Goal: Transaction & Acquisition: Purchase product/service

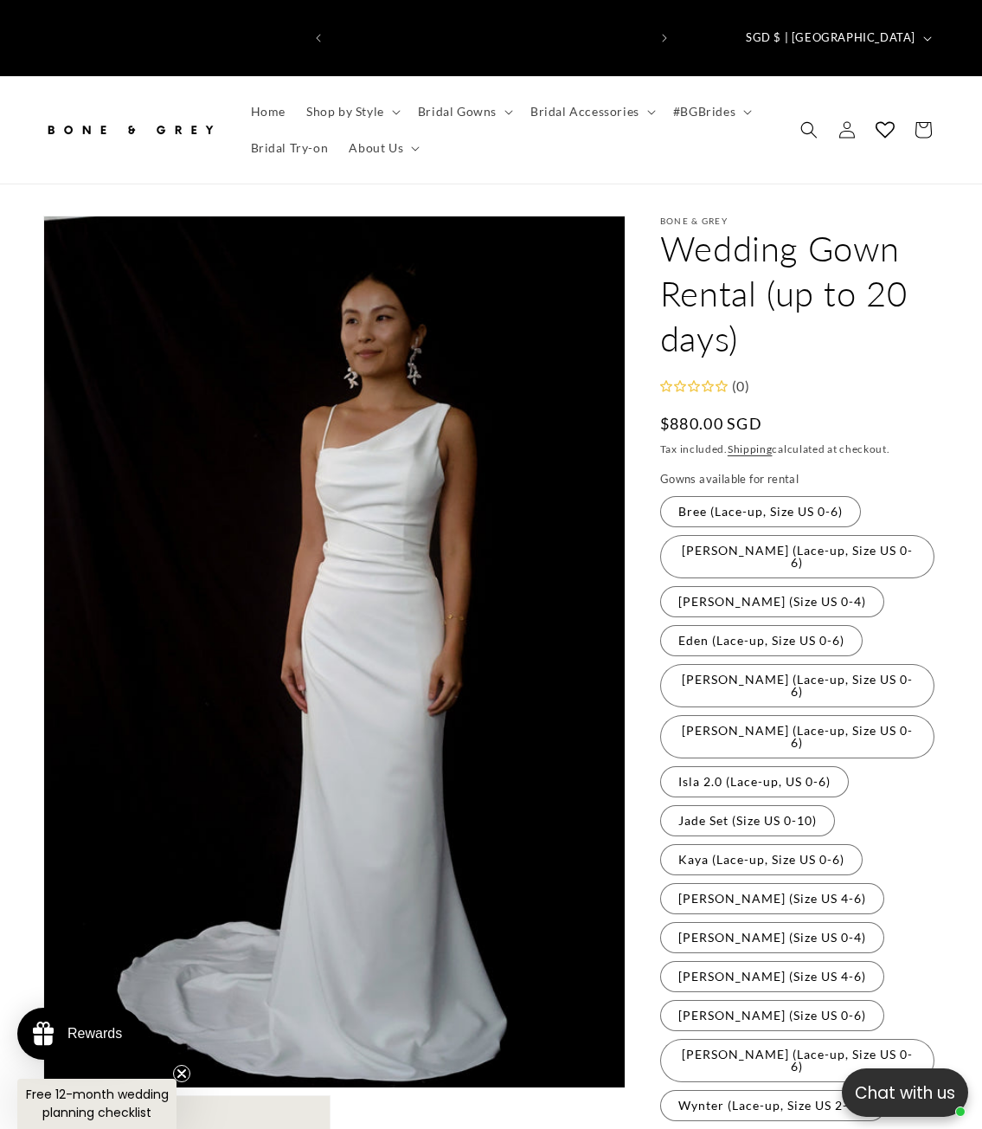
scroll to position [0, 315]
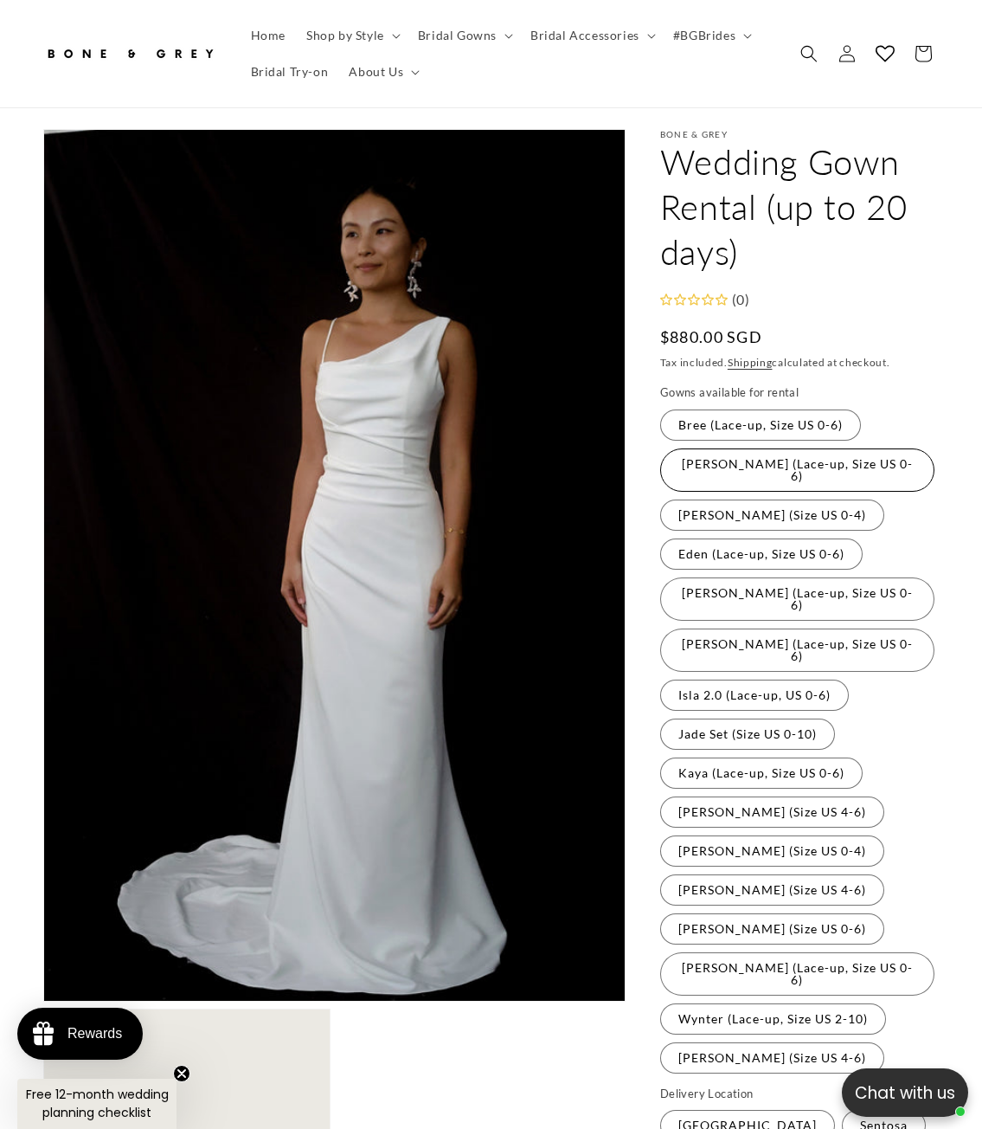
click at [768, 448] on label "[PERSON_NAME] (Lace-up, Size US 0-6) Variant sold out or unavailable" at bounding box center [797, 469] width 274 height 43
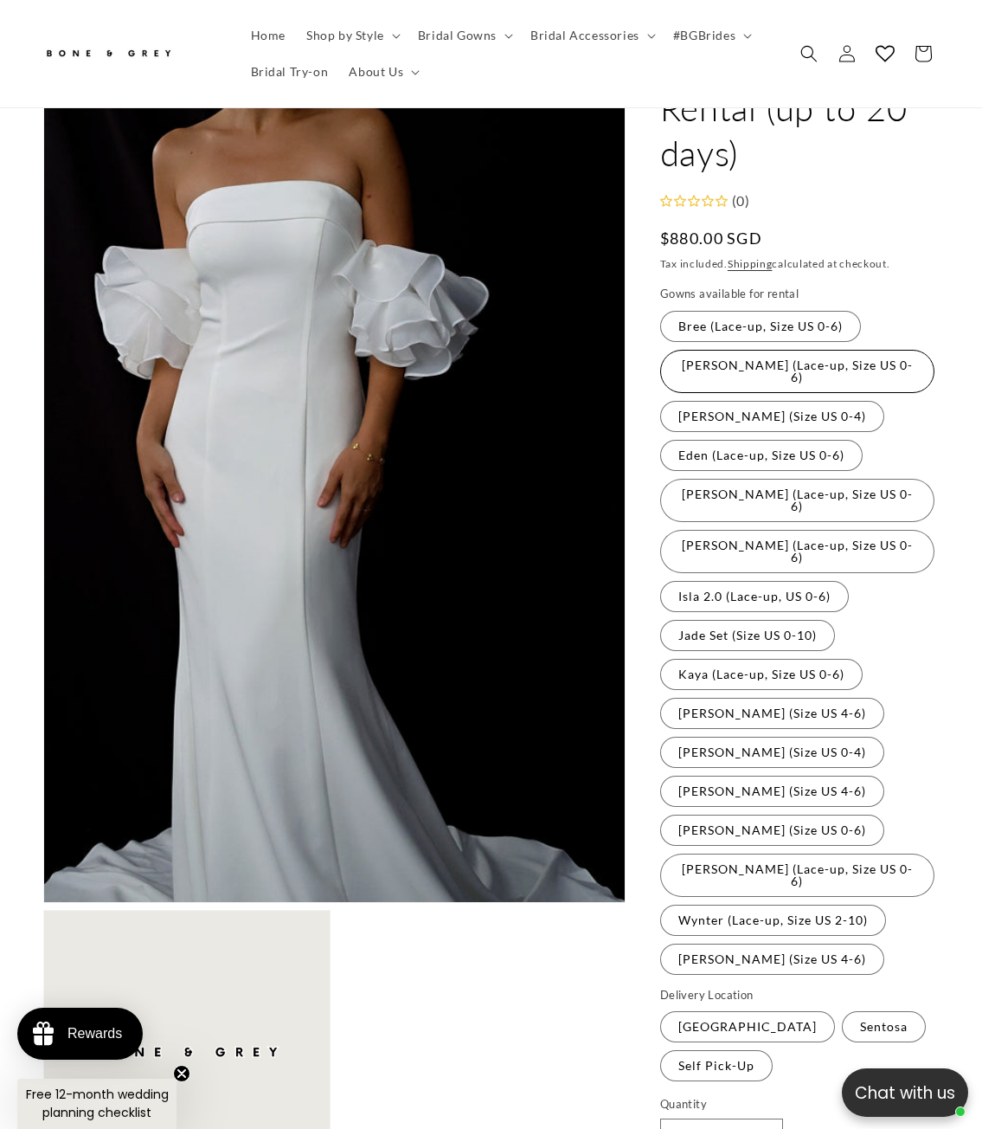
scroll to position [186, 0]
click at [776, 400] on label "[PERSON_NAME] (Size US 0-4) Variant sold out or unavailable" at bounding box center [772, 415] width 224 height 31
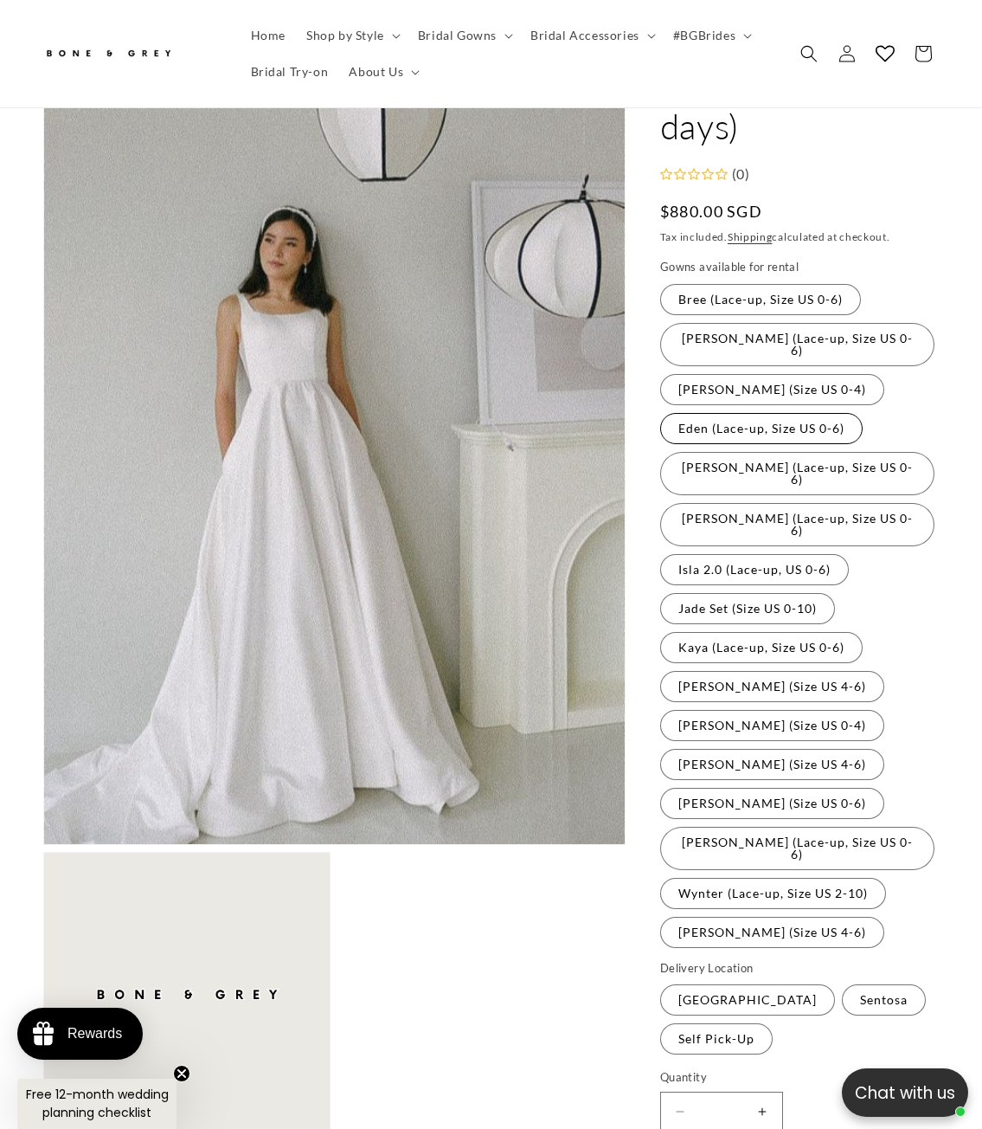
click at [766, 413] on label "Eden (Lace-up, Size US 0-6) Variant sold out or unavailable" at bounding box center [761, 428] width 203 height 31
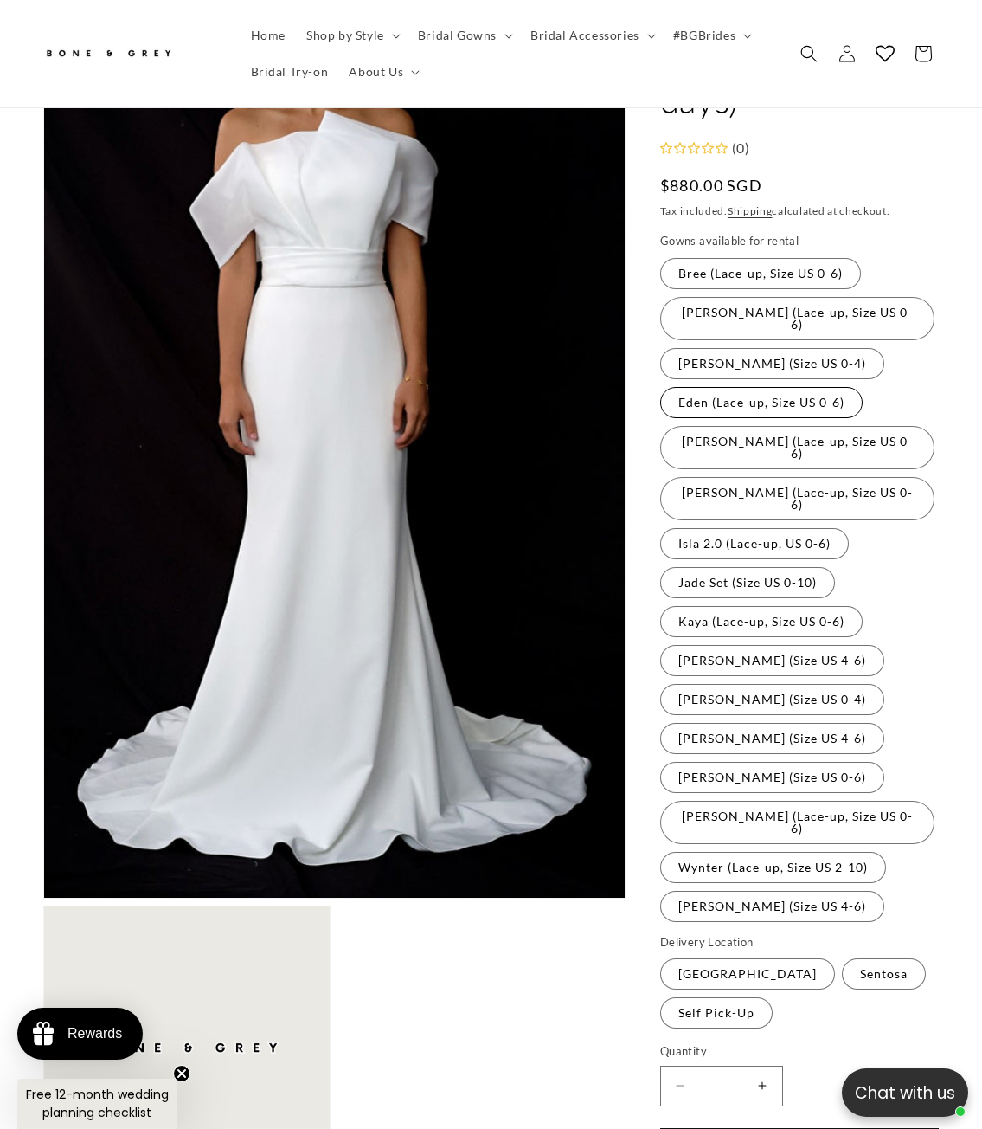
click at [766, 426] on label "[PERSON_NAME] (Lace-up, Size US 0-6) Variant sold out or unavailable" at bounding box center [797, 447] width 274 height 43
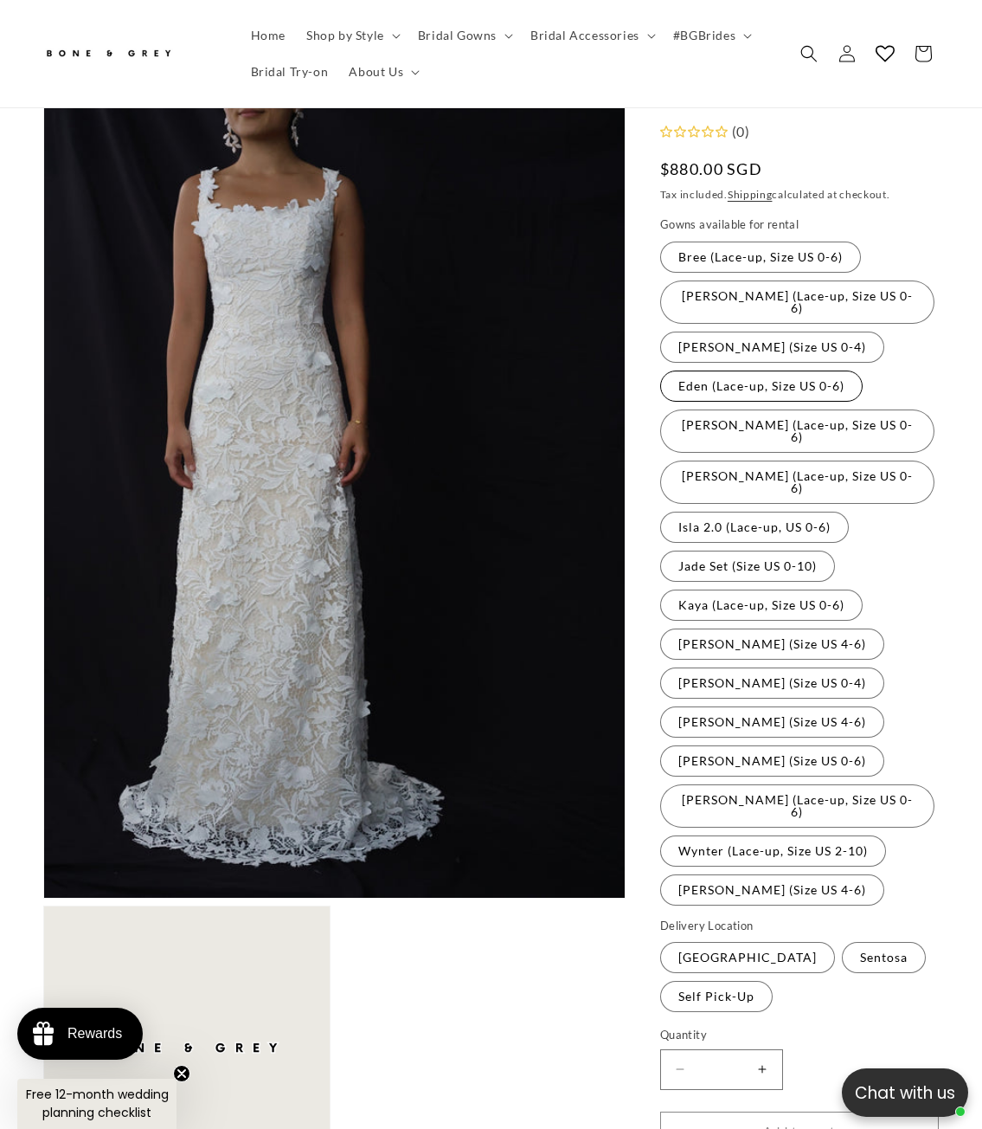
scroll to position [0, 630]
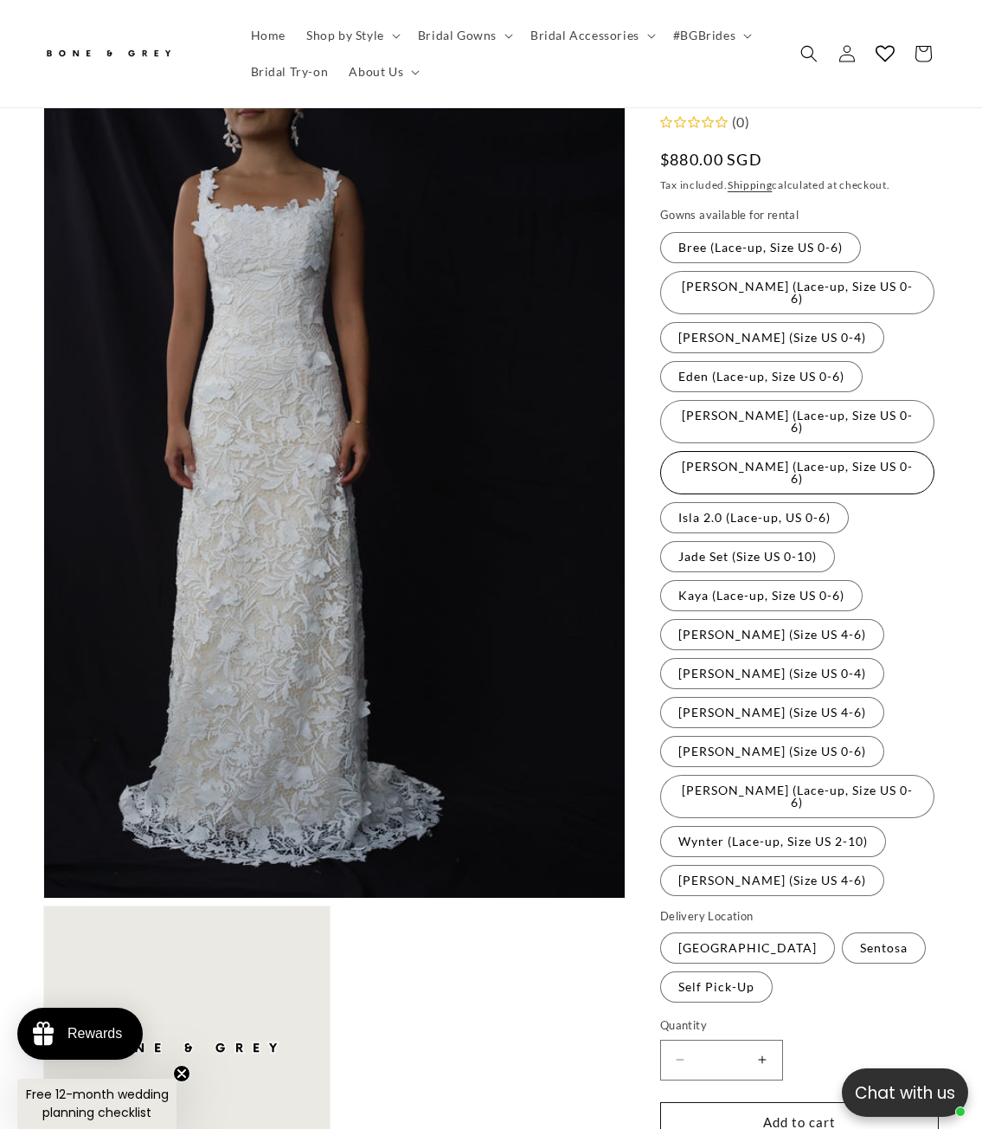
click at [756, 451] on label "[PERSON_NAME] (Lace-up, Size US 0-6) Variant sold out or unavailable" at bounding box center [797, 472] width 274 height 43
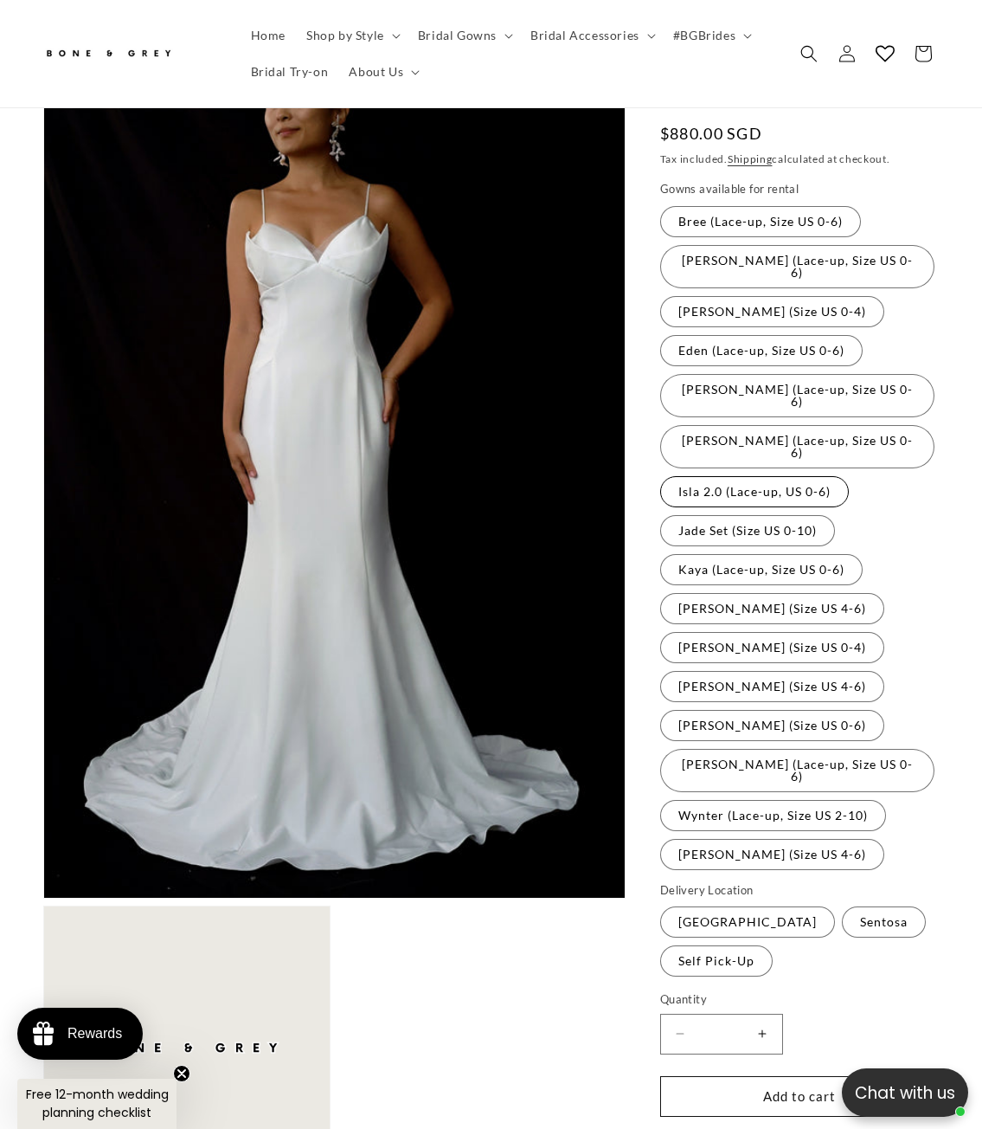
click at [750, 476] on label "Isla 2.0 (Lace-up, US 0-6) Variant sold out or unavailable" at bounding box center [754, 491] width 189 height 31
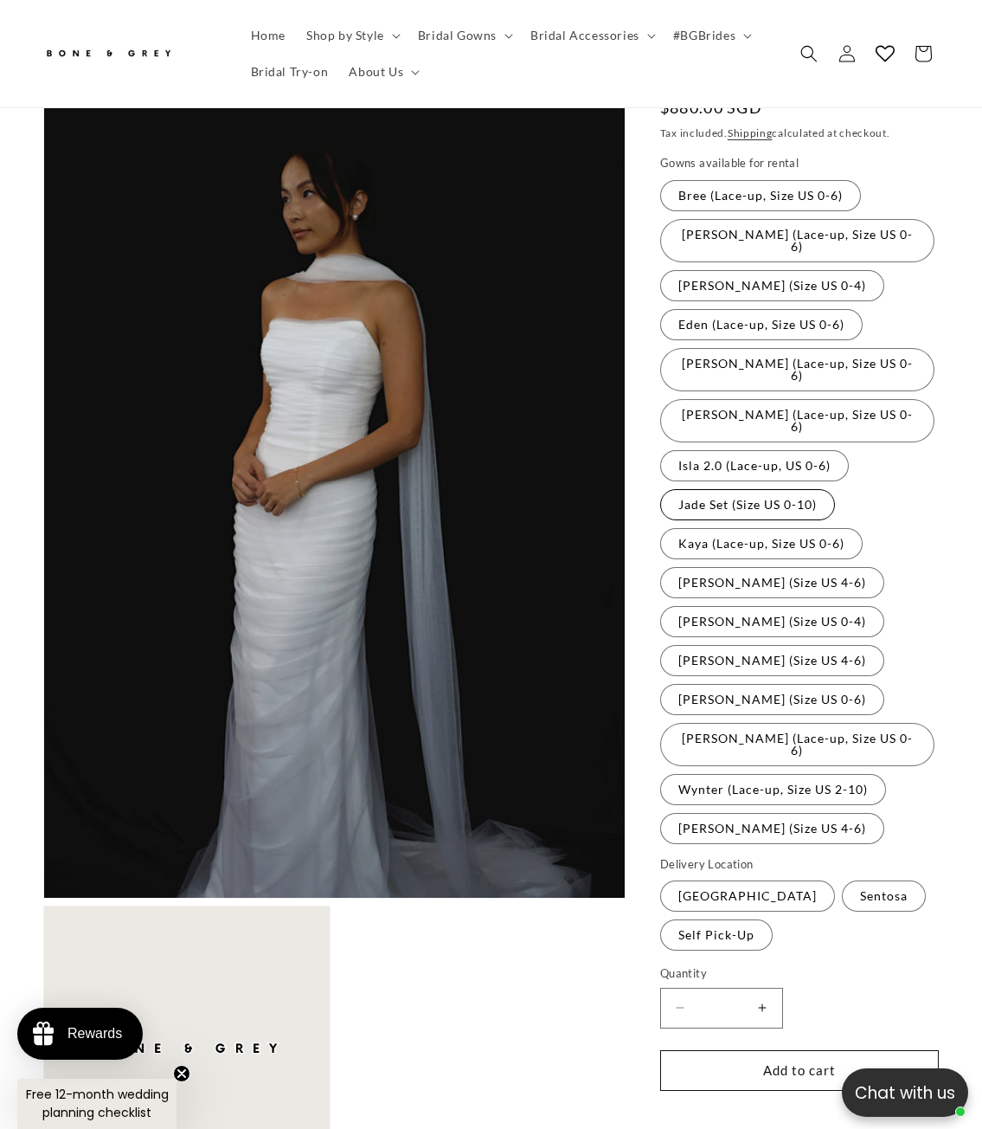
click at [738, 489] on label "Jade Set (Size US 0-10) Variant sold out or unavailable" at bounding box center [747, 504] width 175 height 31
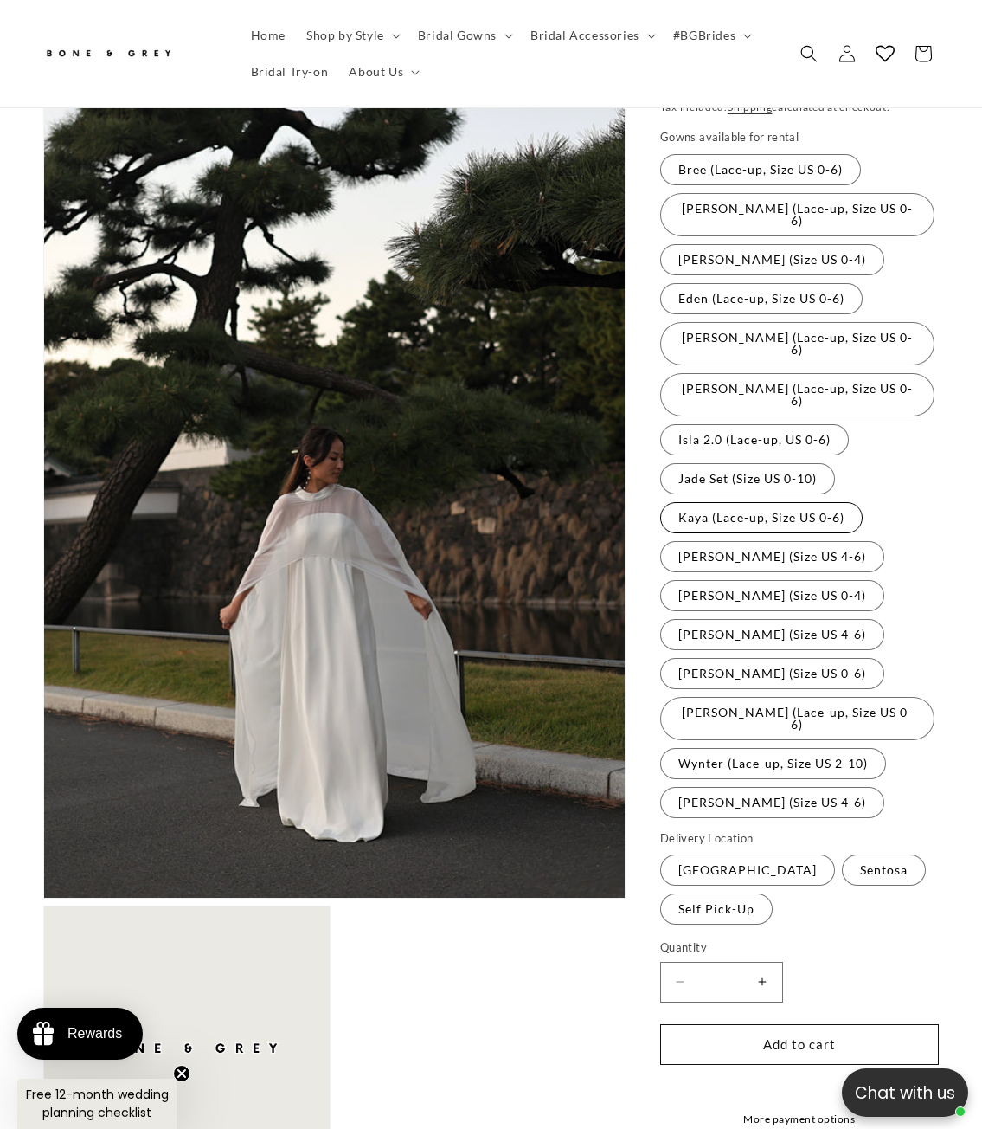
click at [744, 502] on label "Kaya (Lace-up, Size US 0-6) Variant sold out or unavailable" at bounding box center [761, 517] width 203 height 31
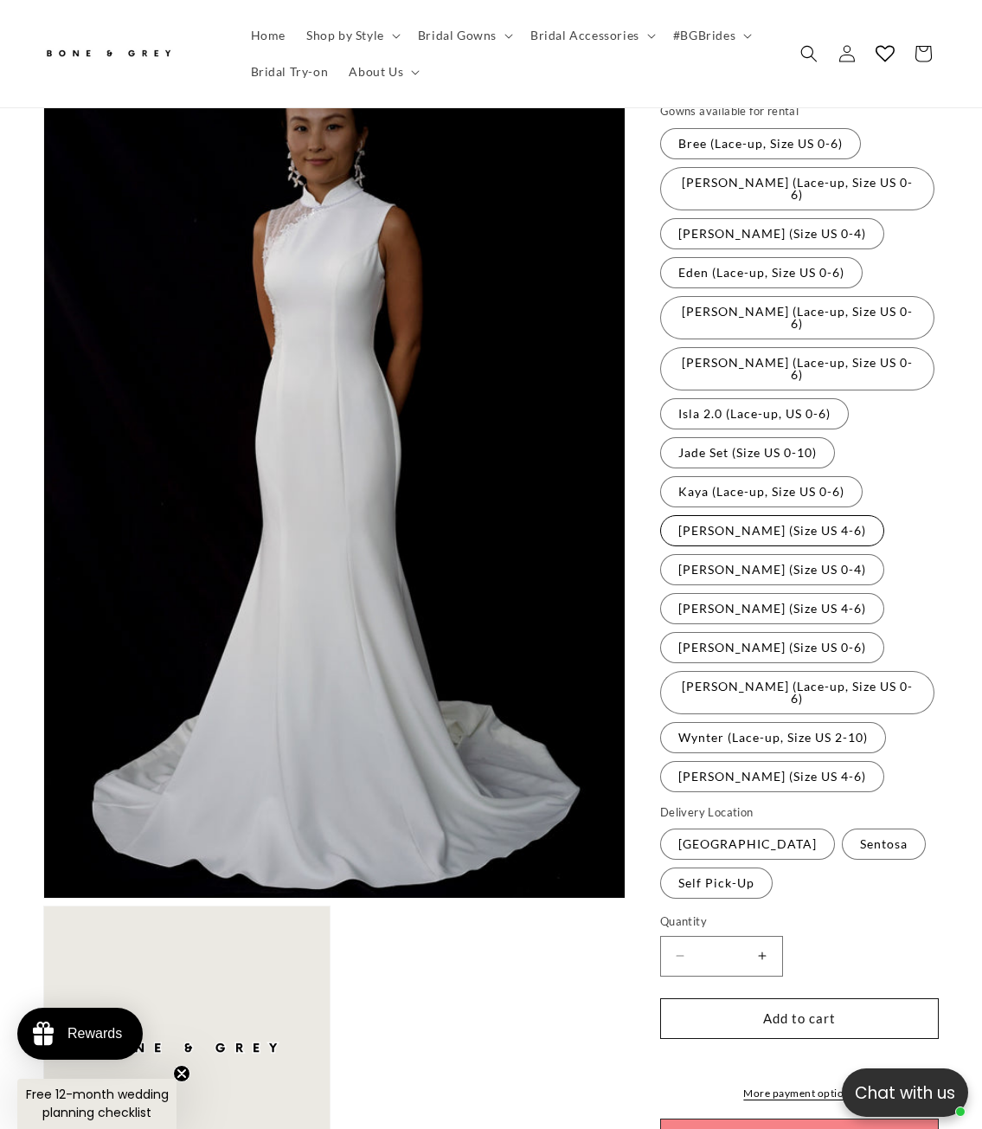
click at [735, 515] on label "[PERSON_NAME] (Size US 4-6) Variant sold out or unavailable" at bounding box center [772, 530] width 224 height 31
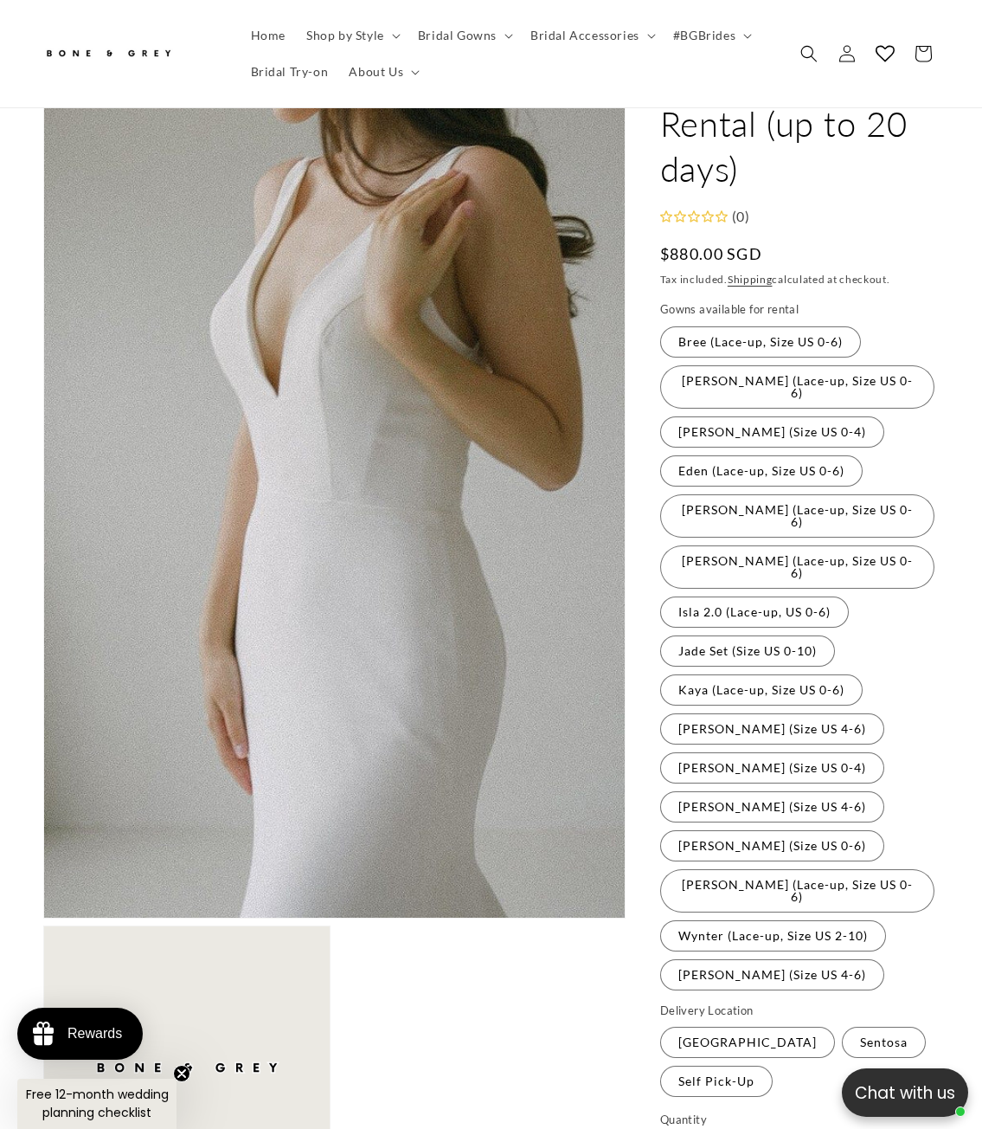
scroll to position [134, 0]
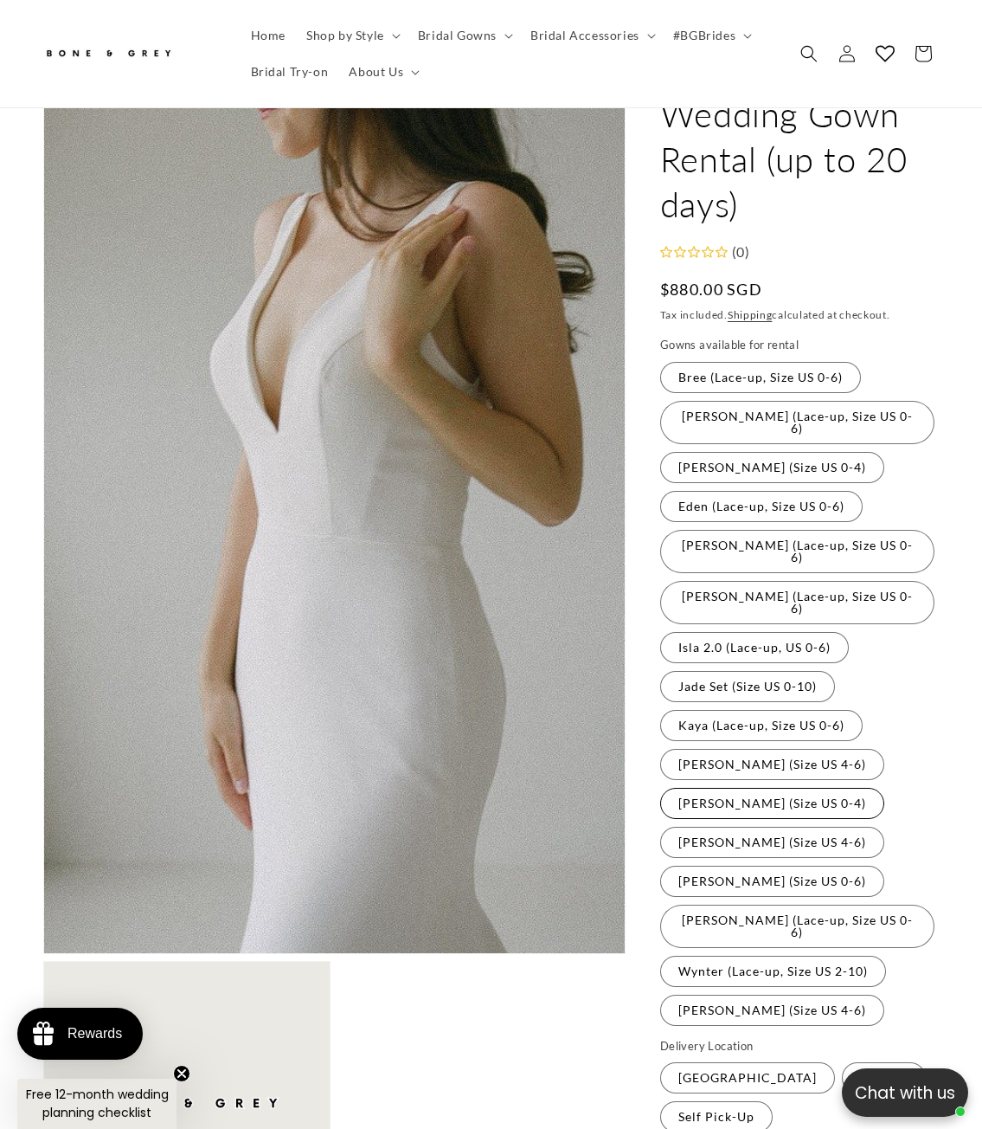
click at [737, 788] on label "[PERSON_NAME] (Size US 0-4) Variant sold out or unavailable" at bounding box center [772, 803] width 224 height 31
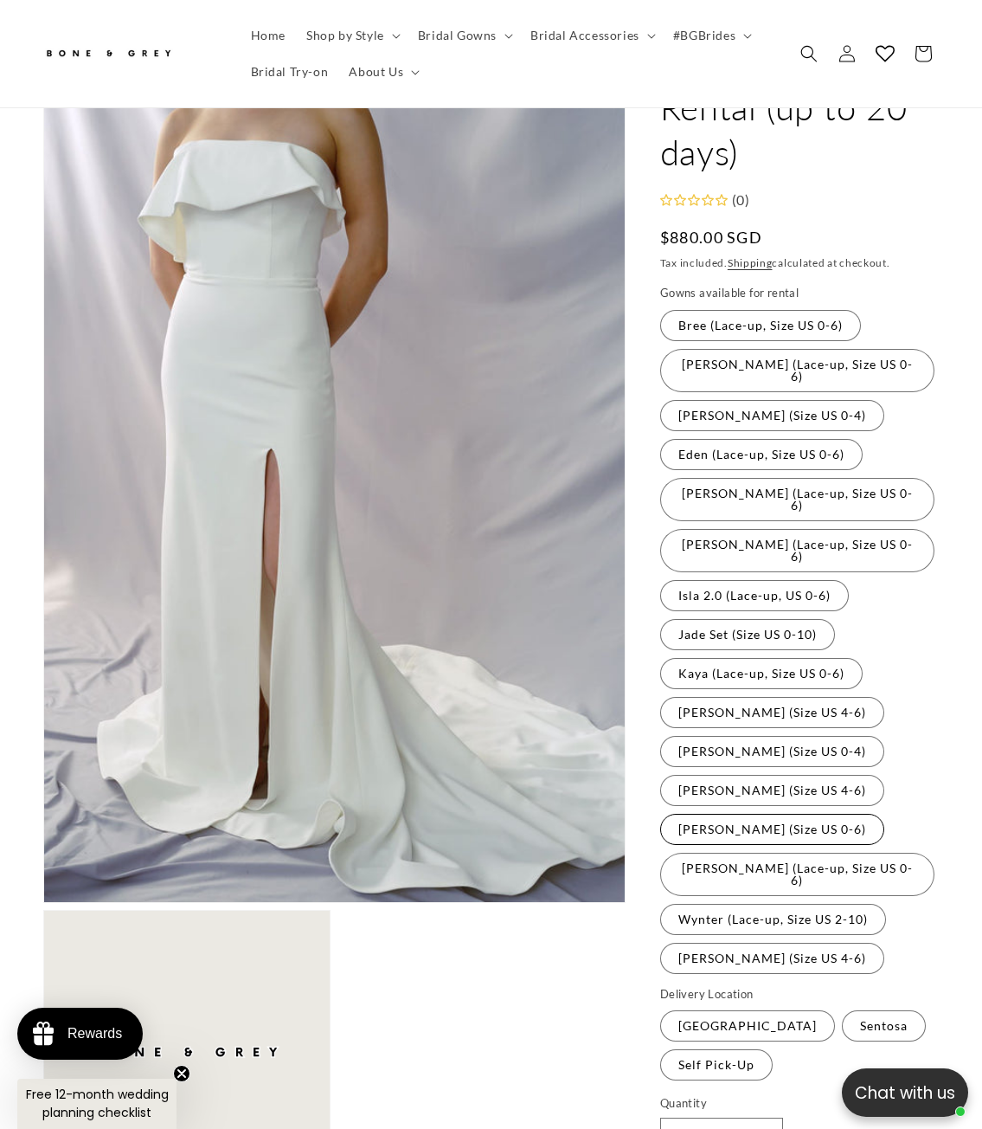
scroll to position [0, 315]
click at [741, 775] on label "[PERSON_NAME] (Size US 4-6) Variant sold out or unavailable" at bounding box center [772, 790] width 224 height 31
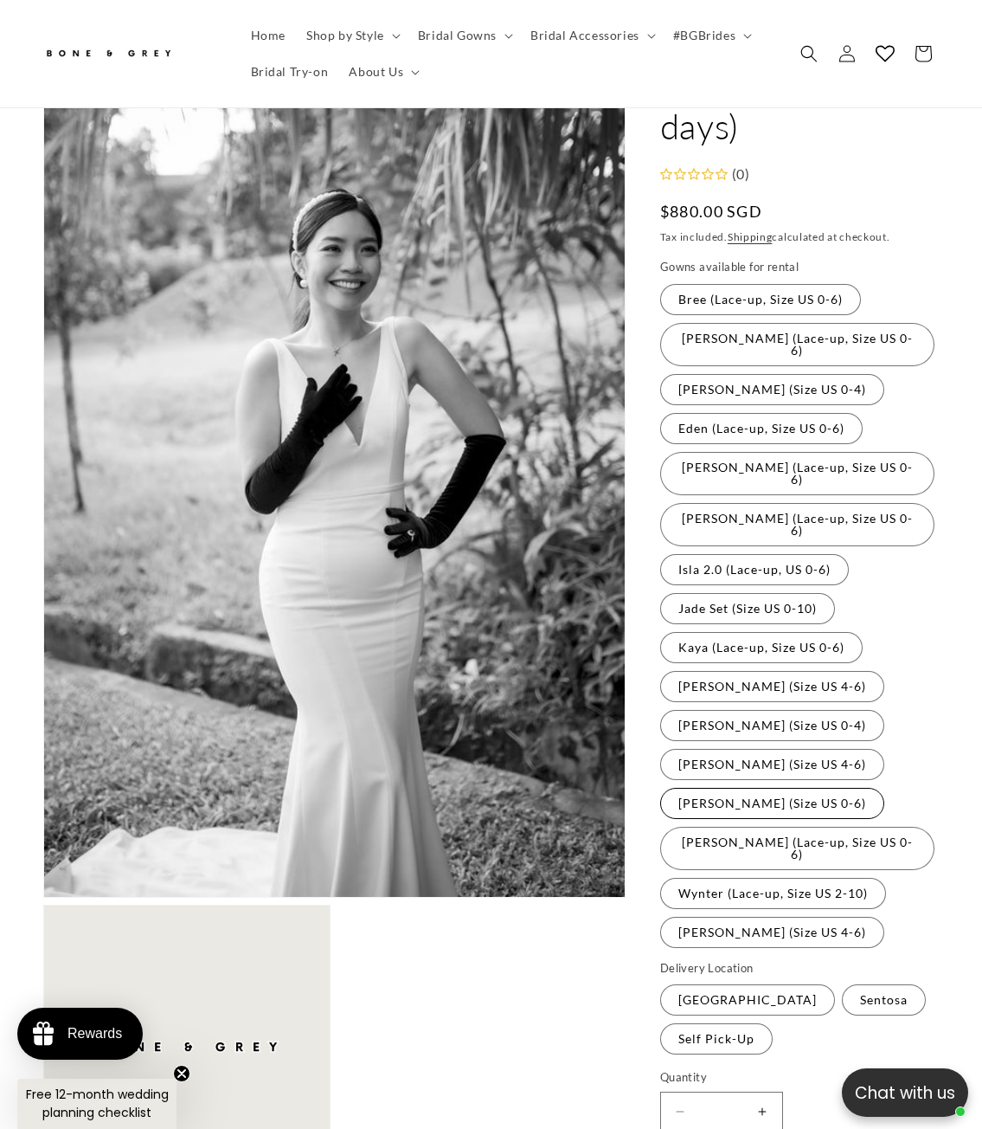
click at [762, 788] on label "[PERSON_NAME] (Size US 0-6) Variant sold out or unavailable" at bounding box center [772, 803] width 224 height 31
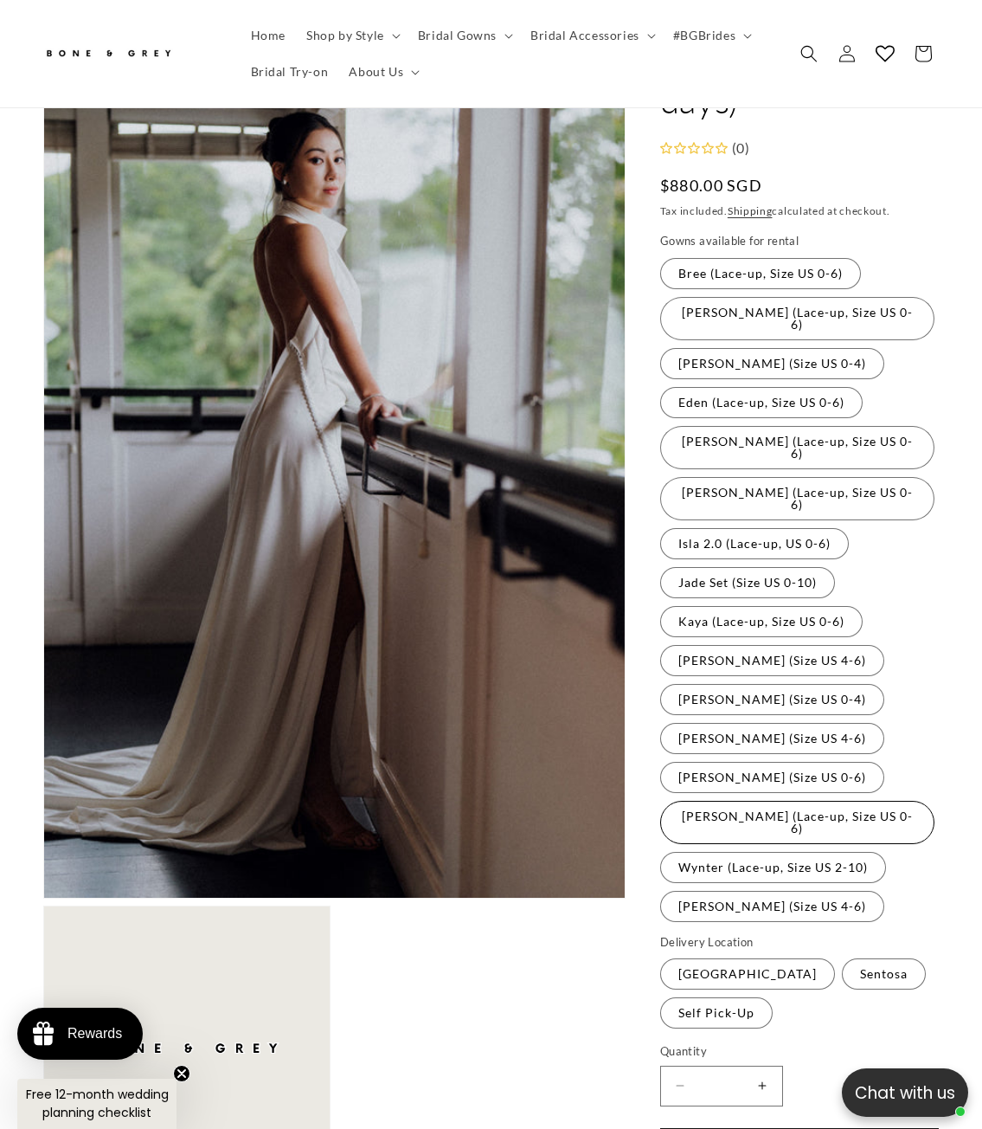
scroll to position [0, 630]
click at [809, 801] on label "[PERSON_NAME] (Lace-up, Size US 0-6) Variant sold out or unavailable" at bounding box center [797, 822] width 274 height 43
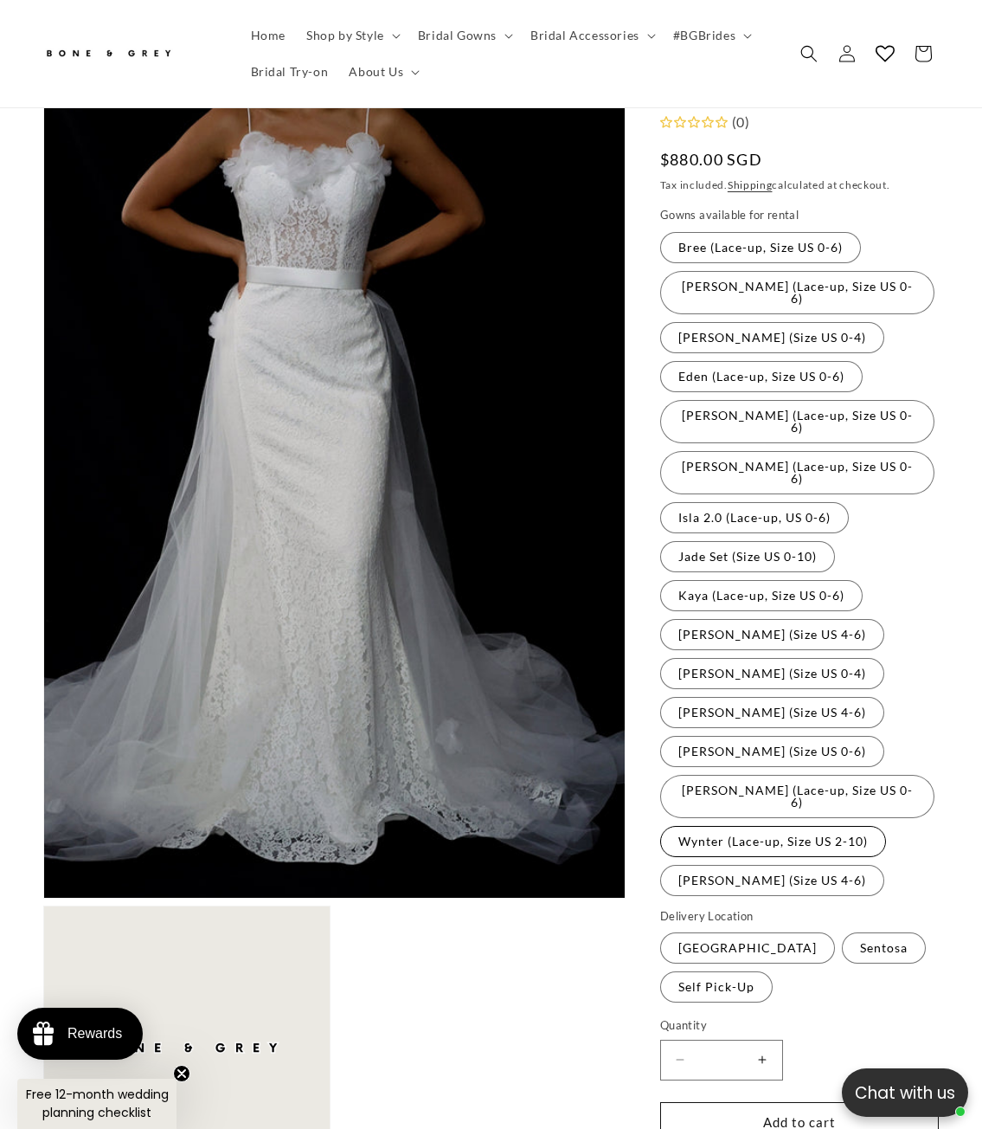
click at [780, 826] on label "Wynter (Lace-up, Size US 2-10) Variant sold out or unavailable" at bounding box center [773, 841] width 226 height 31
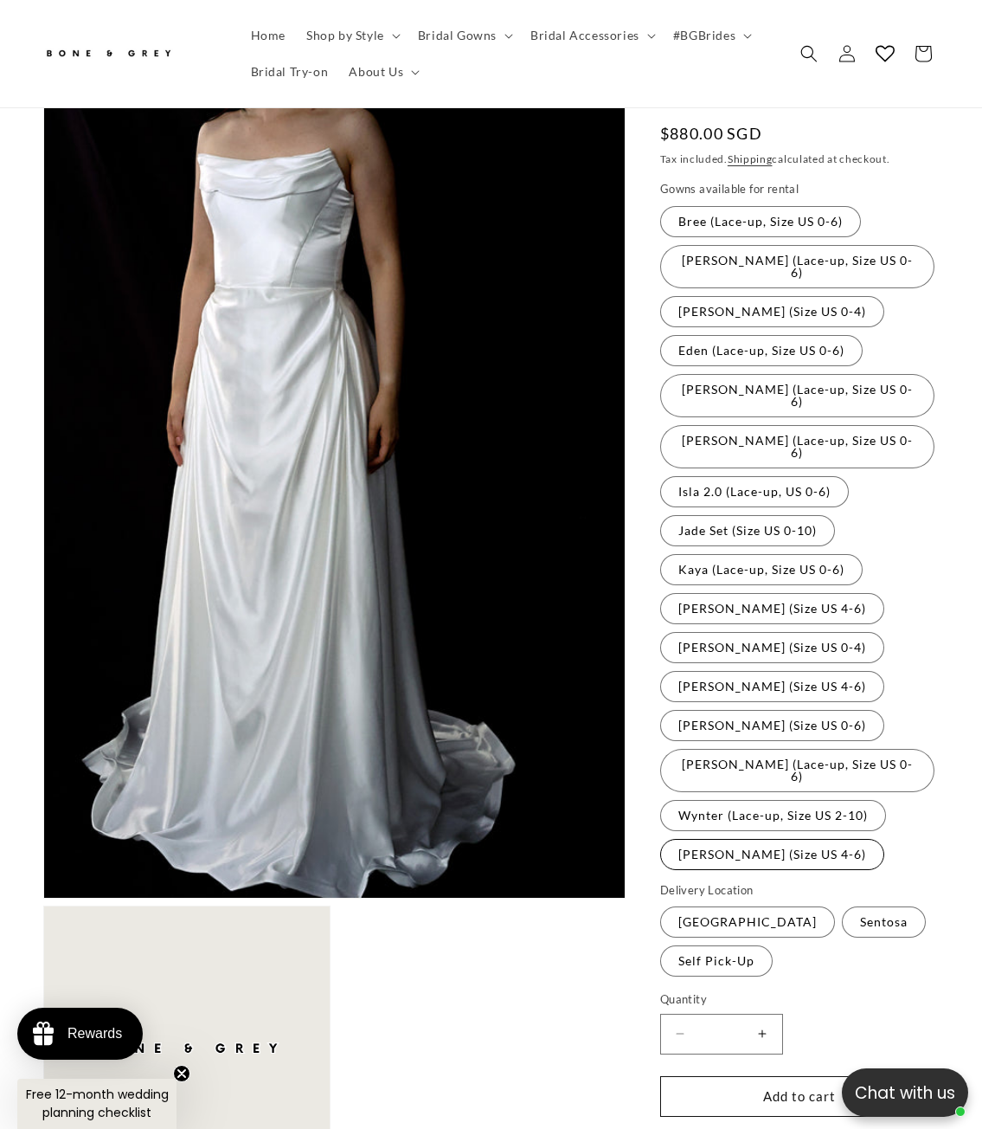
click at [776, 839] on label "[PERSON_NAME] (Size US 4-6) Variant sold out or unavailable" at bounding box center [772, 854] width 224 height 31
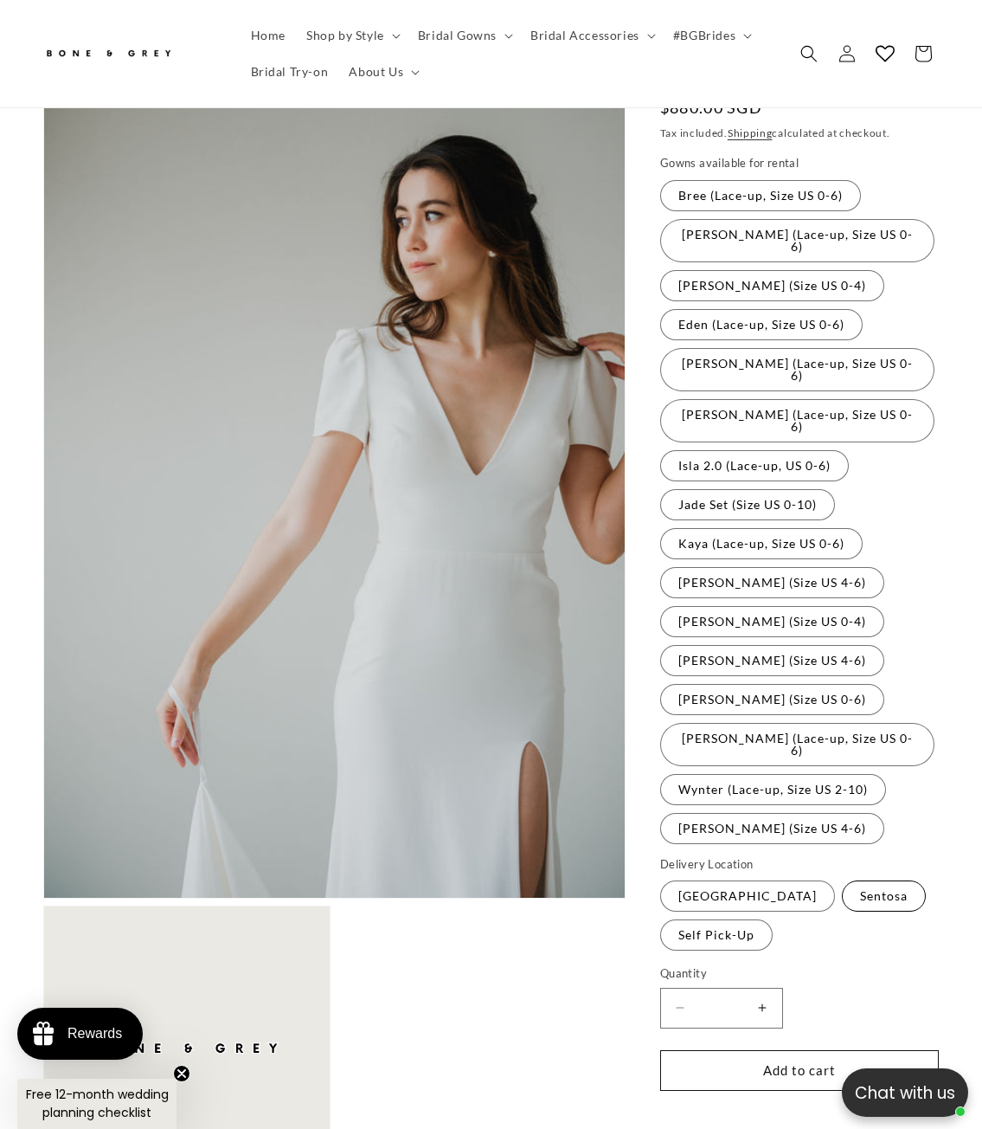
click at [864, 880] on label "Sentosa Variant sold out or unavailable" at bounding box center [884, 895] width 84 height 31
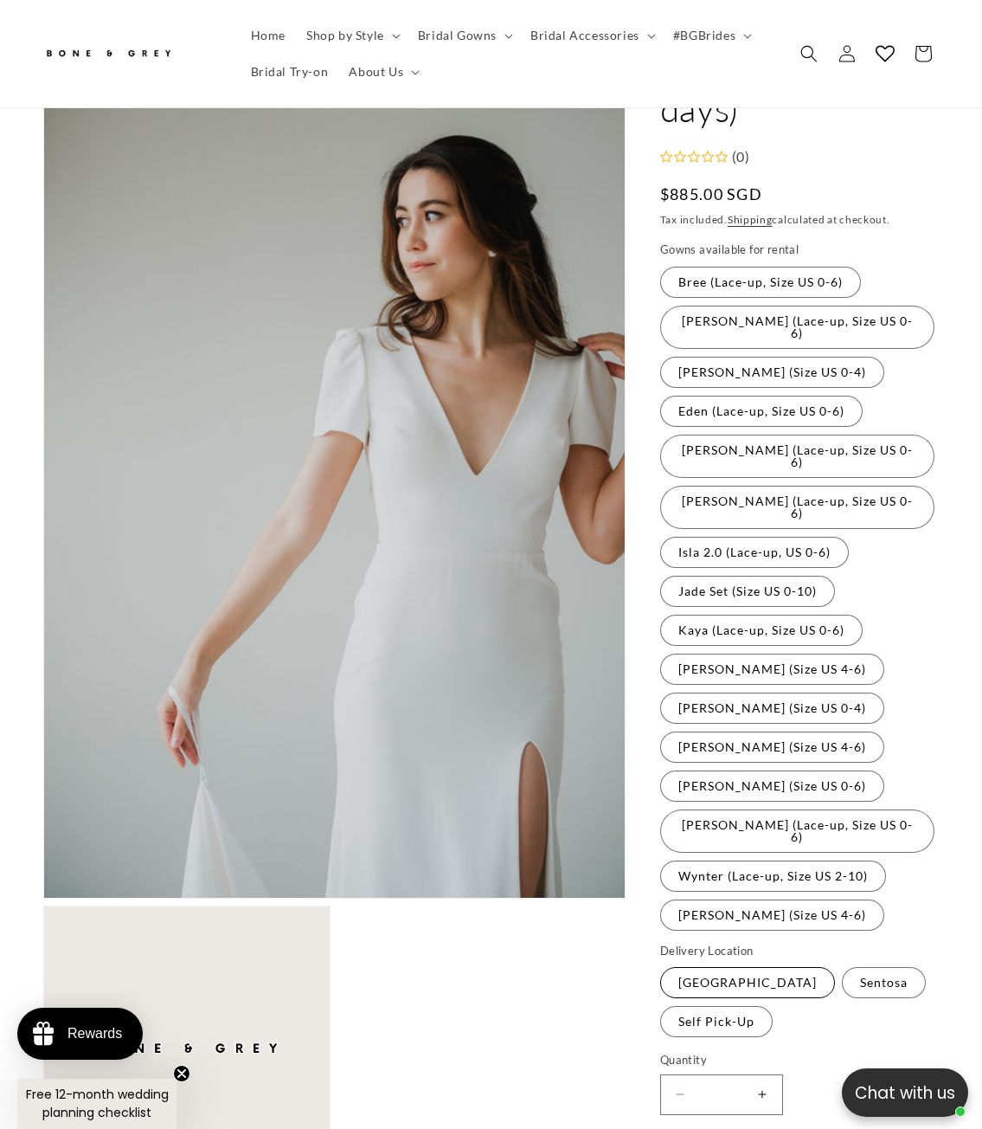
click at [743, 967] on label "Singapore Island Variant sold out or unavailable" at bounding box center [747, 982] width 175 height 31
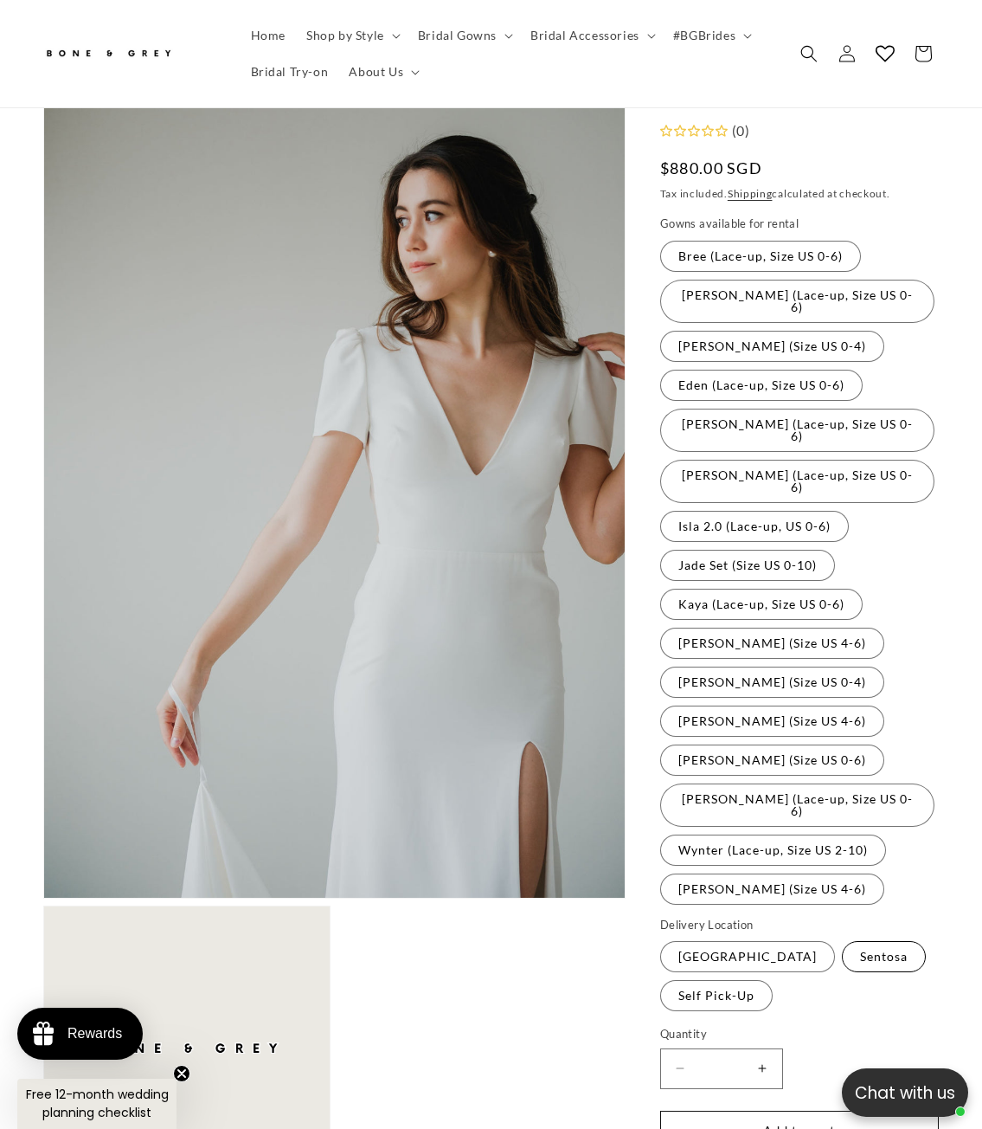
click at [842, 941] on label "Sentosa Variant sold out or unavailable" at bounding box center [884, 956] width 84 height 31
click at [750, 980] on label "Self Pick-Up Variant sold out or unavailable" at bounding box center [716, 995] width 113 height 31
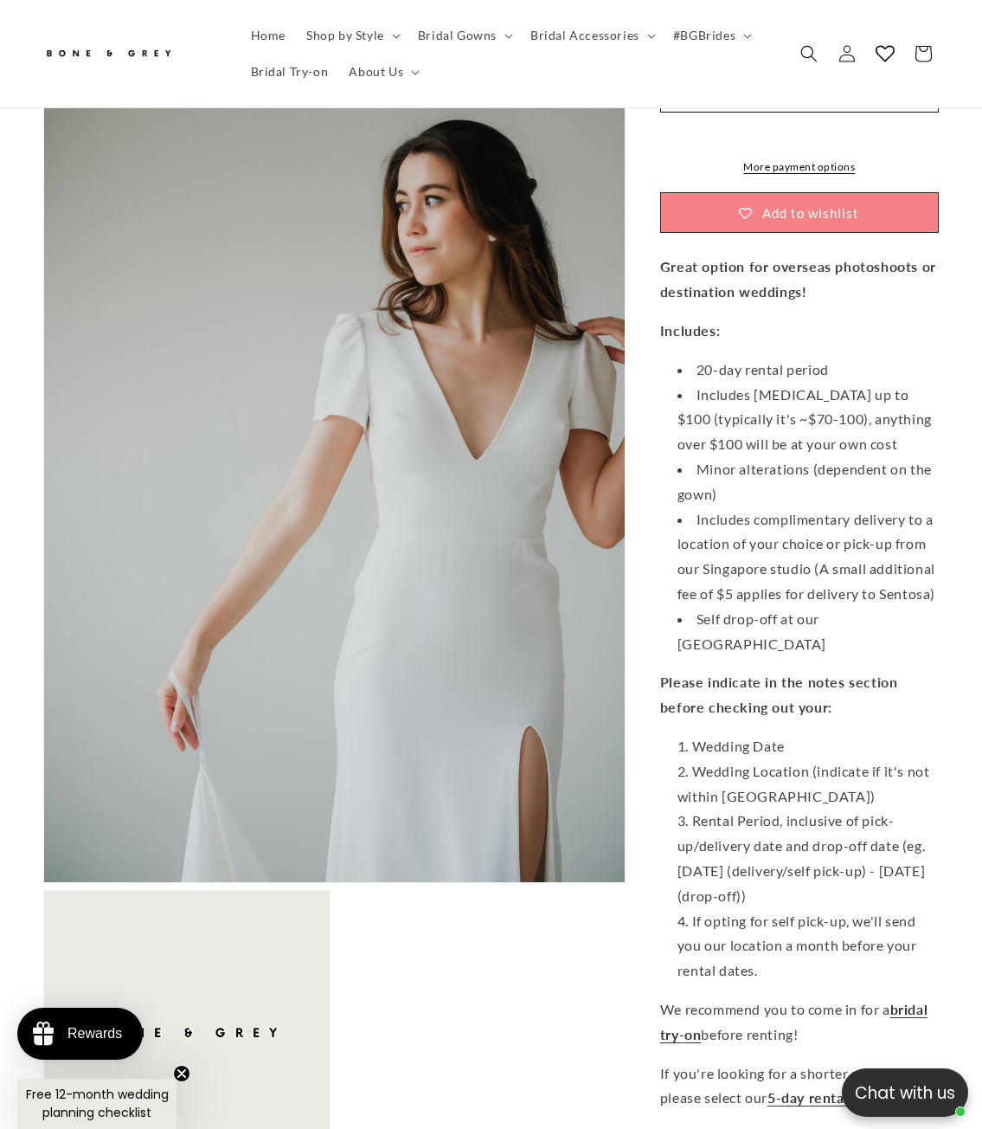
scroll to position [0, 315]
click at [462, 41] on span "Bridal Gowns" at bounding box center [457, 36] width 79 height 16
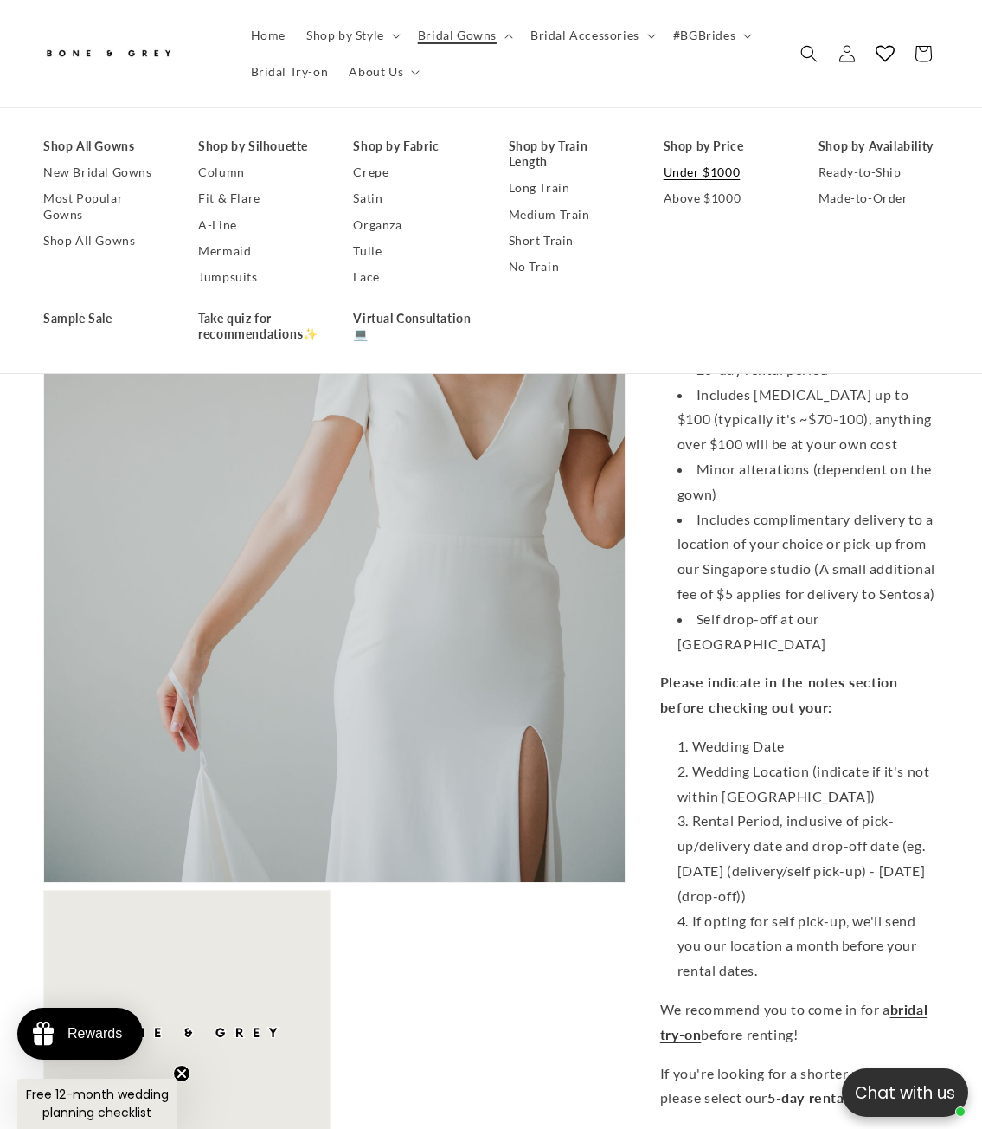
scroll to position [0, 630]
click at [704, 174] on link "Under $1000" at bounding box center [724, 173] width 120 height 26
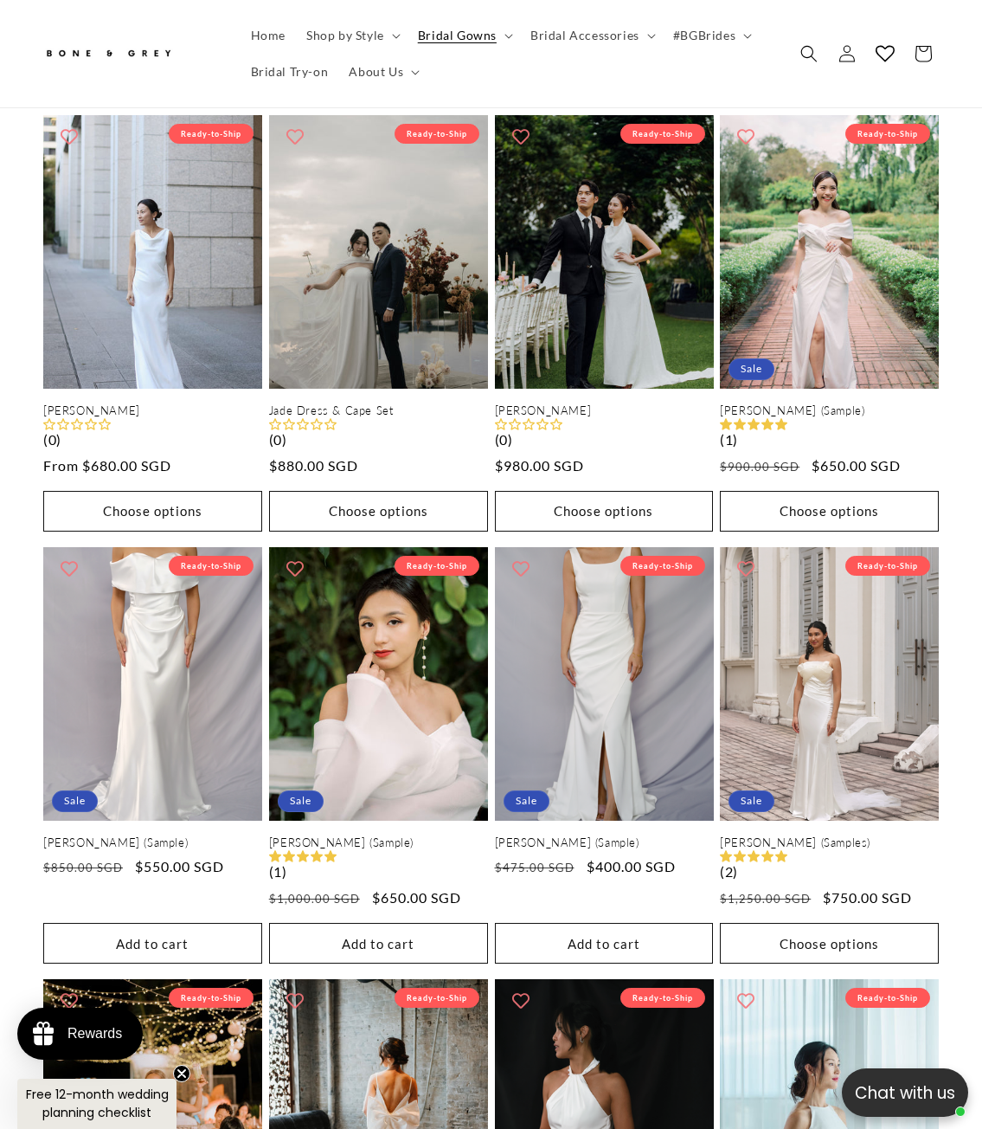
scroll to position [1385, 0]
